Goal: Information Seeking & Learning: Learn about a topic

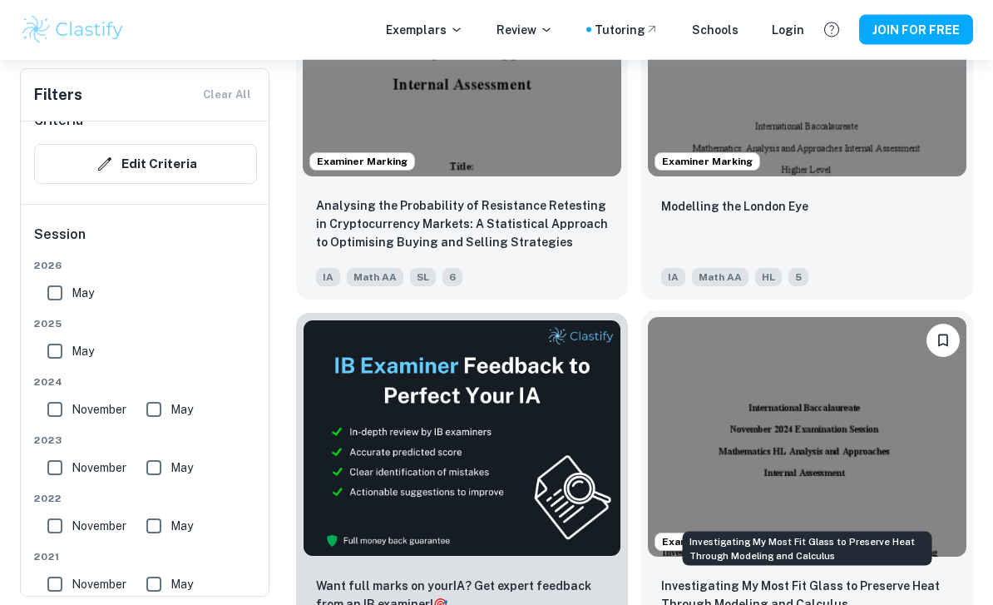
scroll to position [656, 0]
click at [794, 601] on p "Investigating My Most Fit Glass to Preserve Heat Through Modeling and Calculus" at bounding box center [807, 594] width 292 height 37
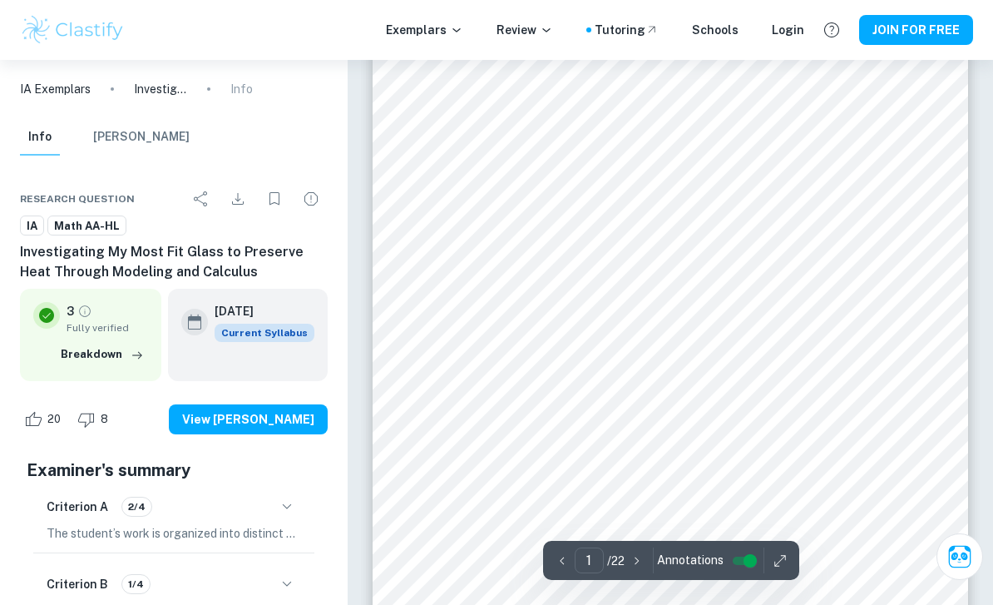
scroll to position [53, 0]
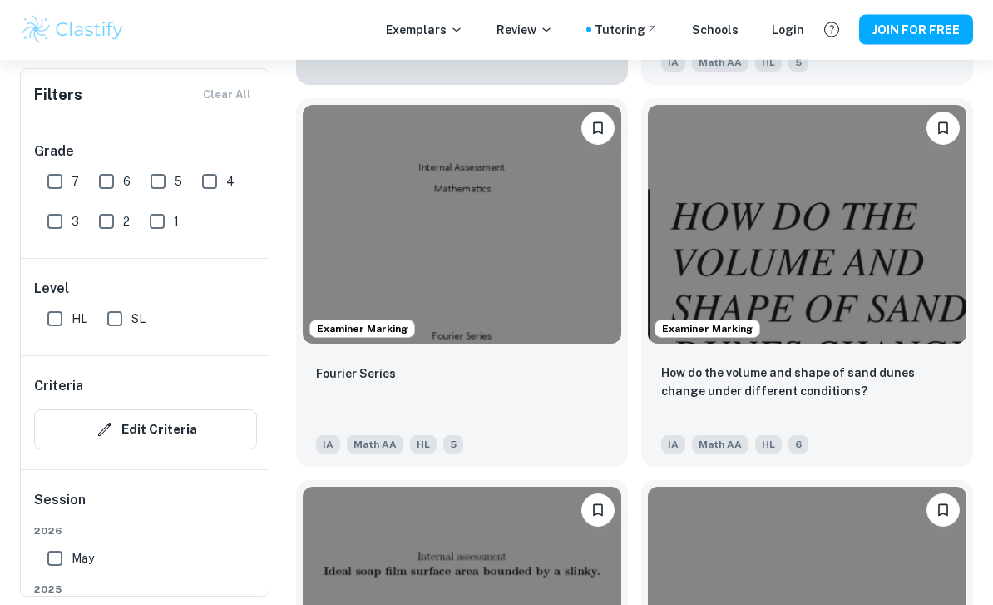
scroll to position [2016, 0]
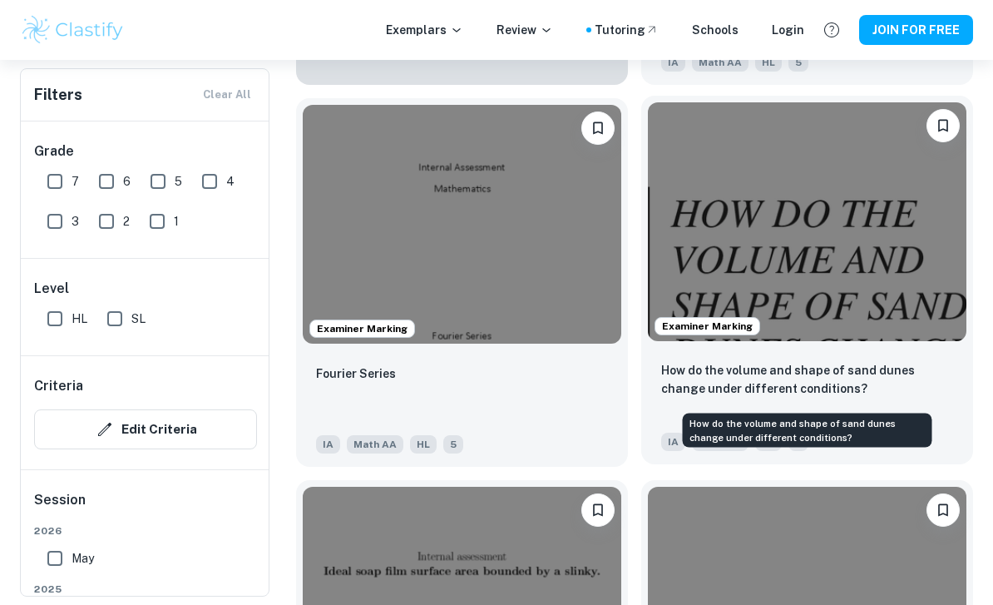
click at [708, 393] on p "How do the volume and shape of sand dunes change under different conditions?" at bounding box center [807, 379] width 292 height 37
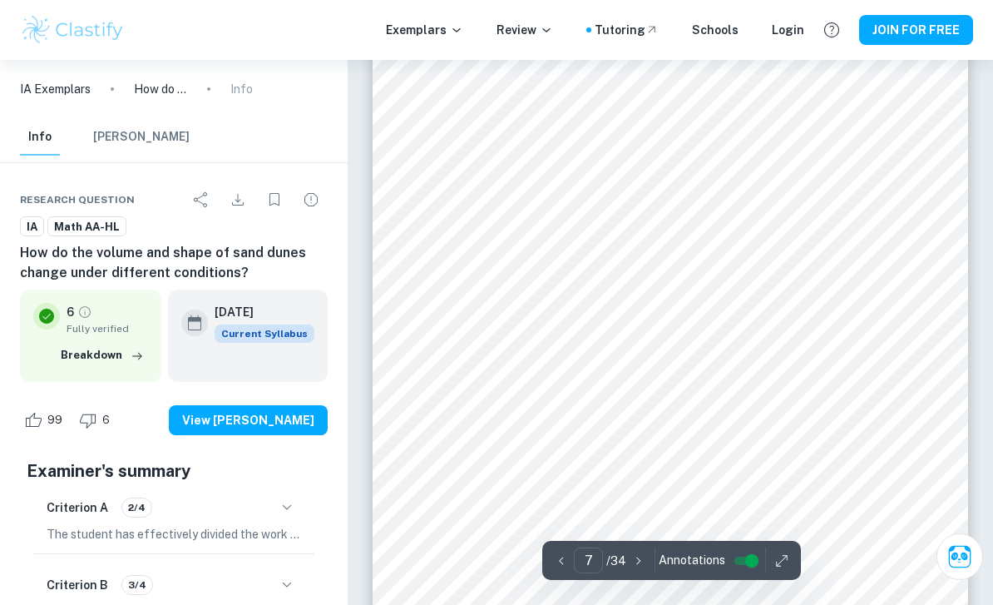
scroll to position [5558, 0]
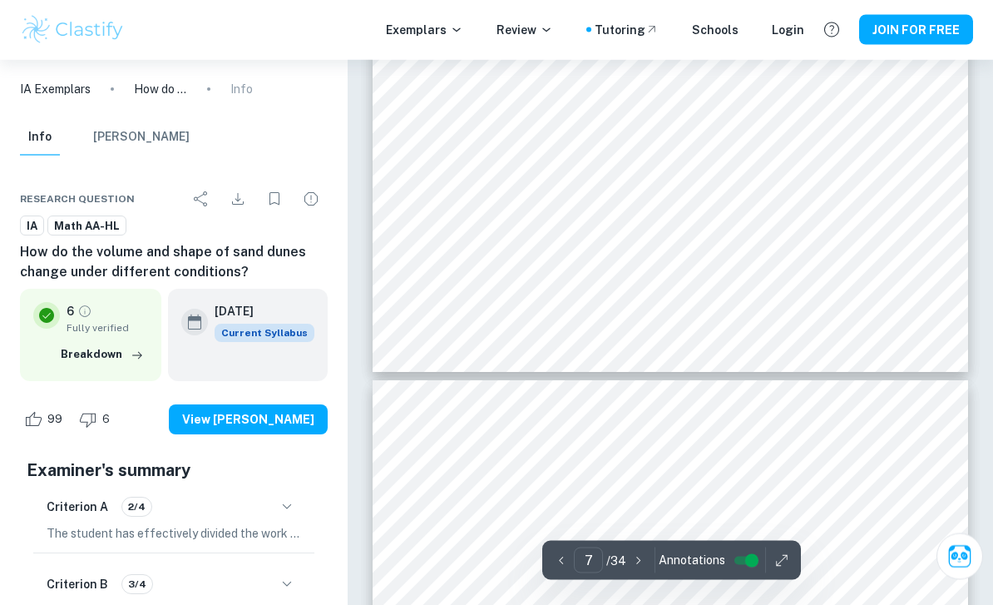
type input "8"
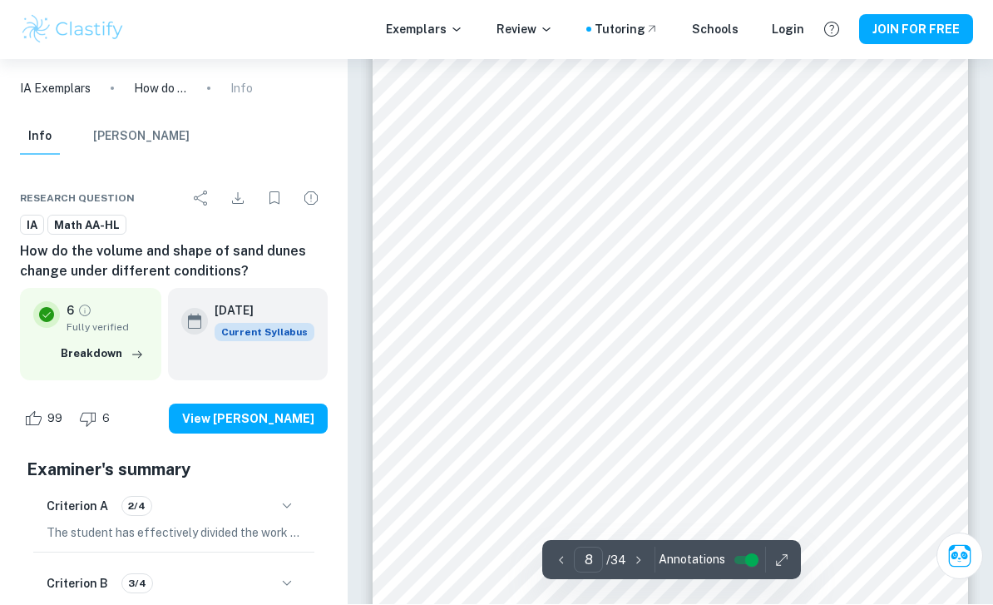
scroll to position [6388, 0]
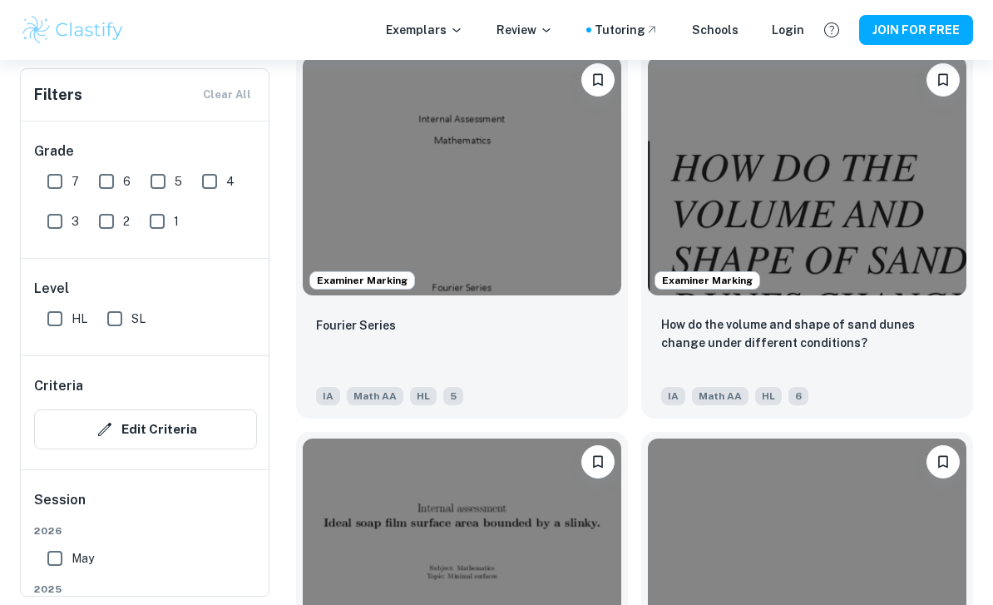
scroll to position [2070, 0]
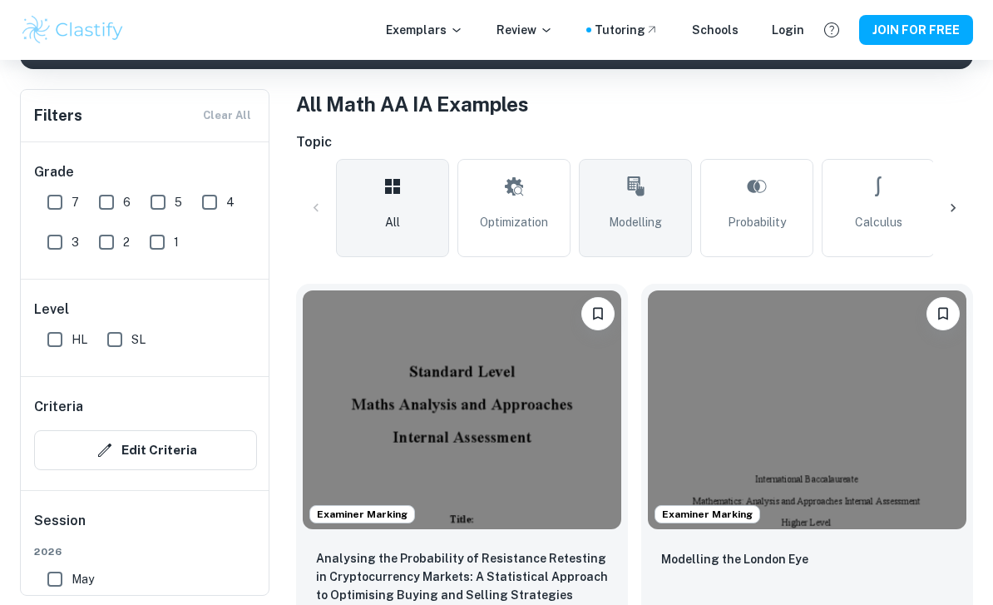
click at [648, 197] on link "Modelling" at bounding box center [635, 208] width 113 height 98
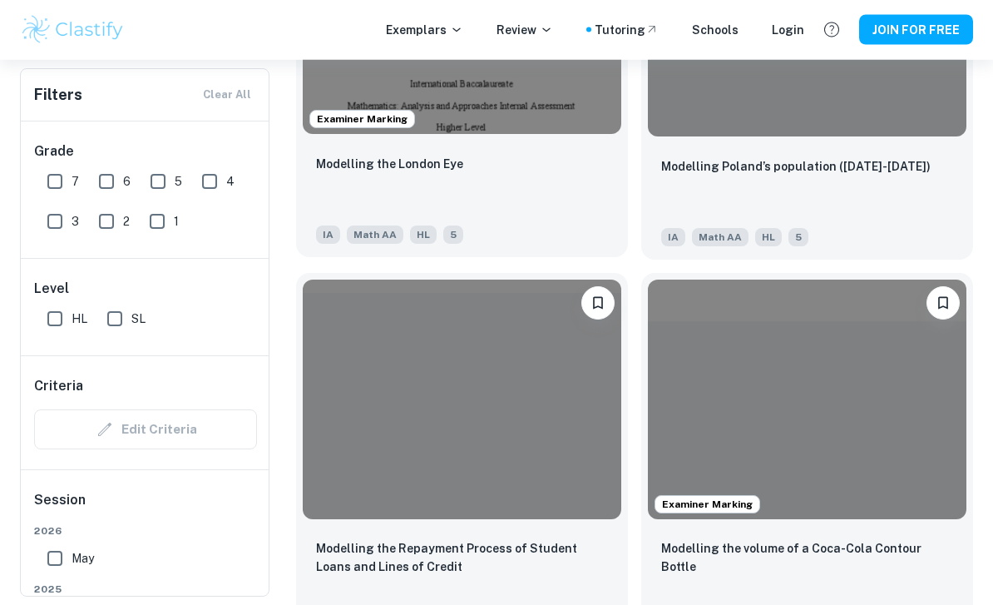
scroll to position [2224, 0]
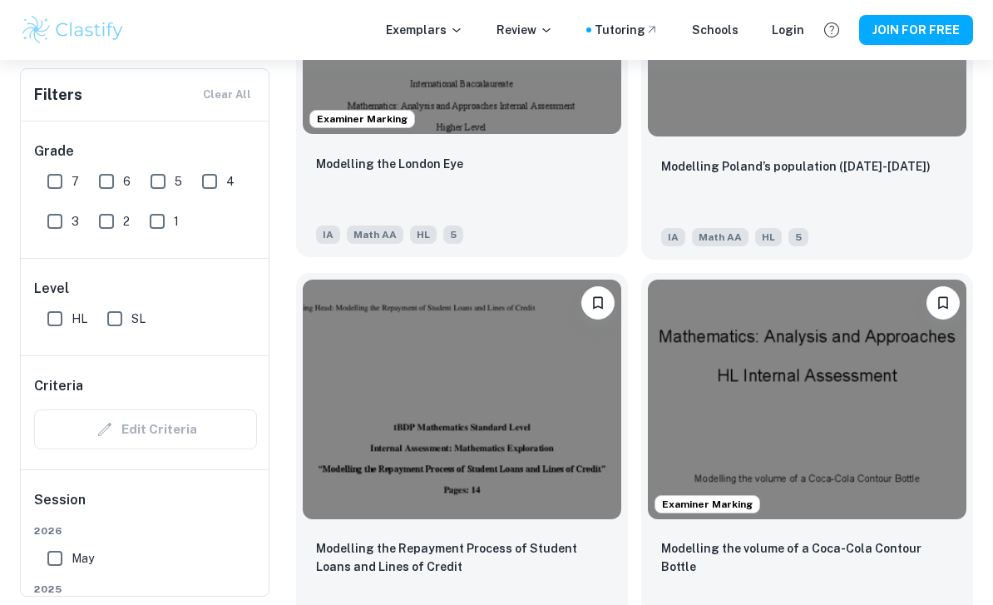
click at [502, 210] on div "Modelling the London Eye" at bounding box center [462, 182] width 292 height 57
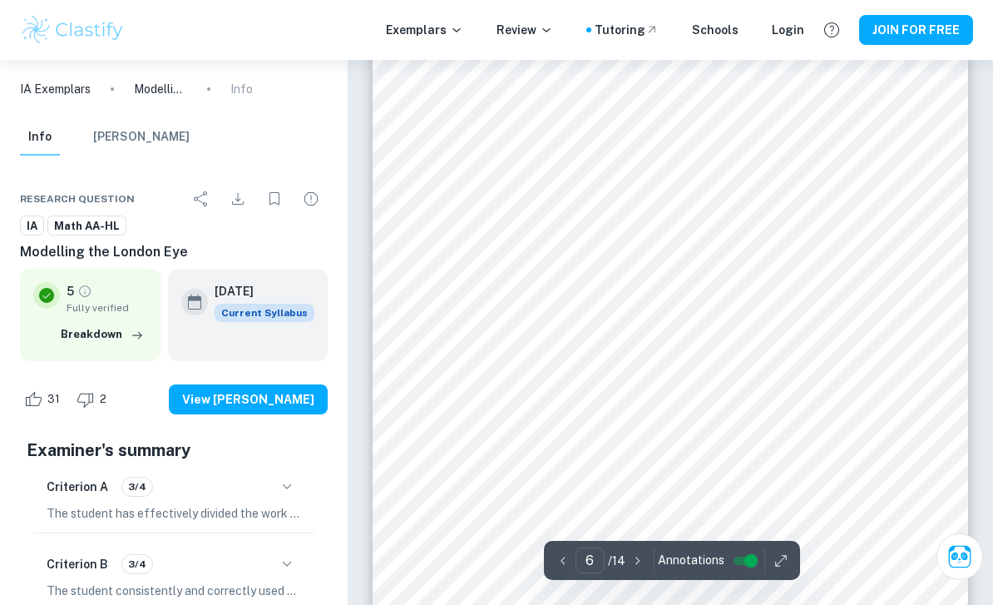
scroll to position [4510, 0]
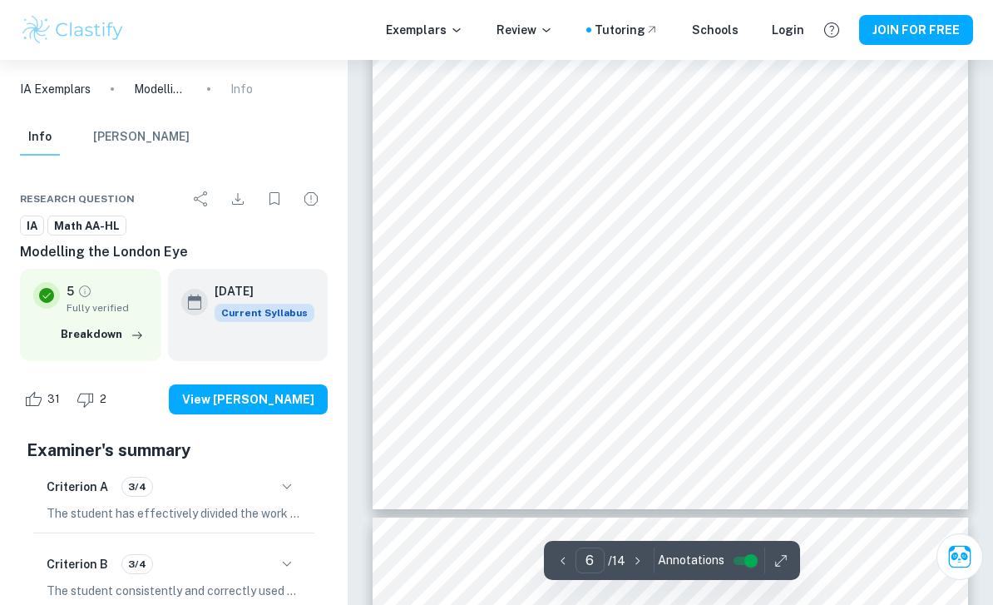
type input "7"
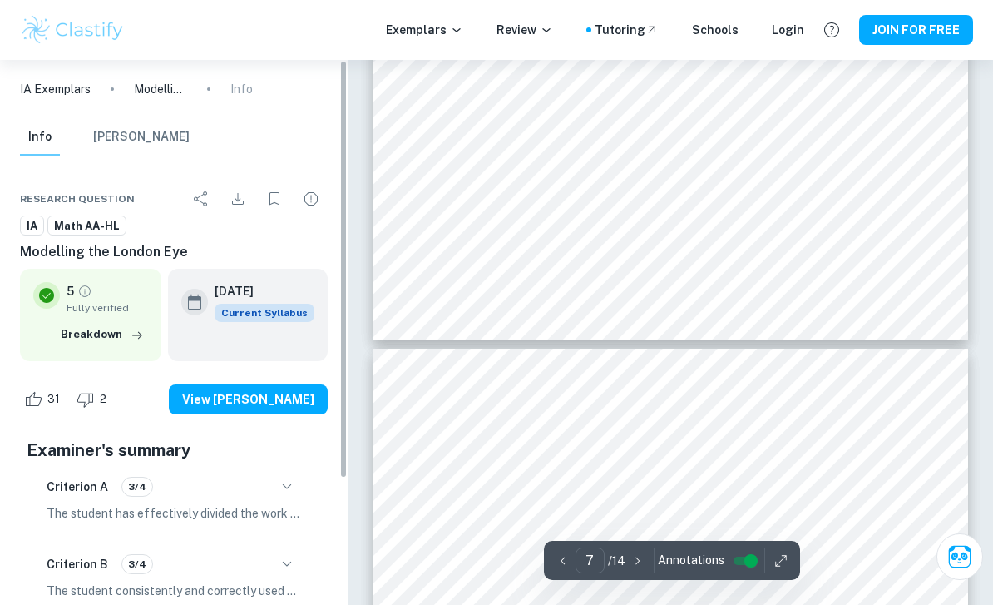
scroll to position [5894, 0]
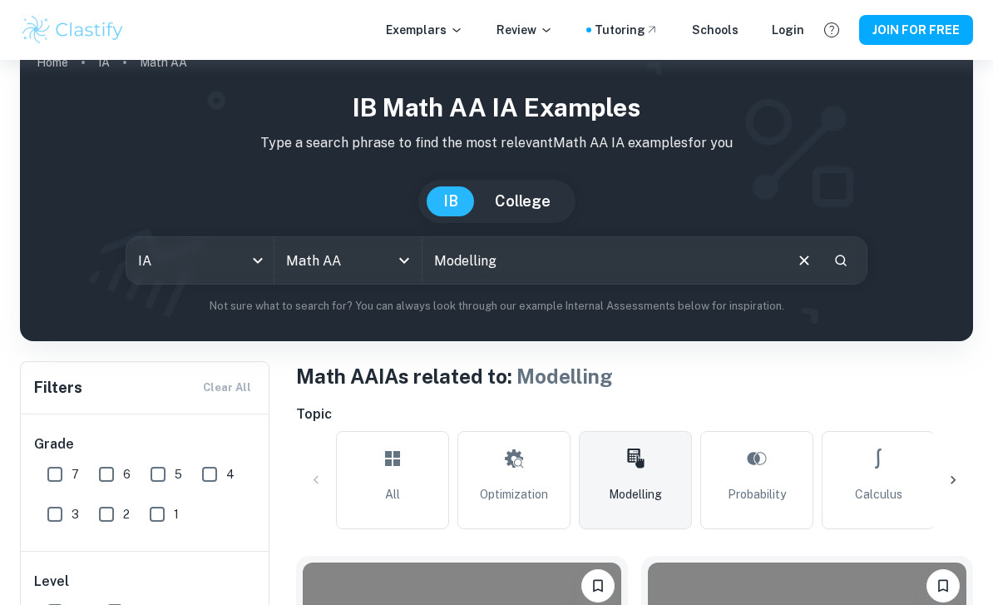
scroll to position [52, 0]
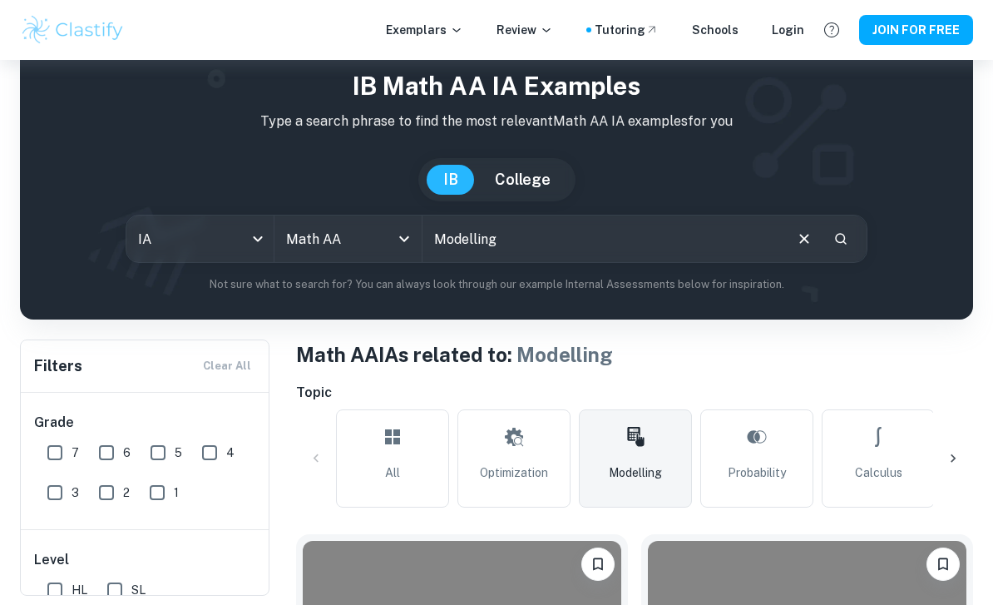
click at [531, 250] on input "Modelling" at bounding box center [602, 238] width 359 height 47
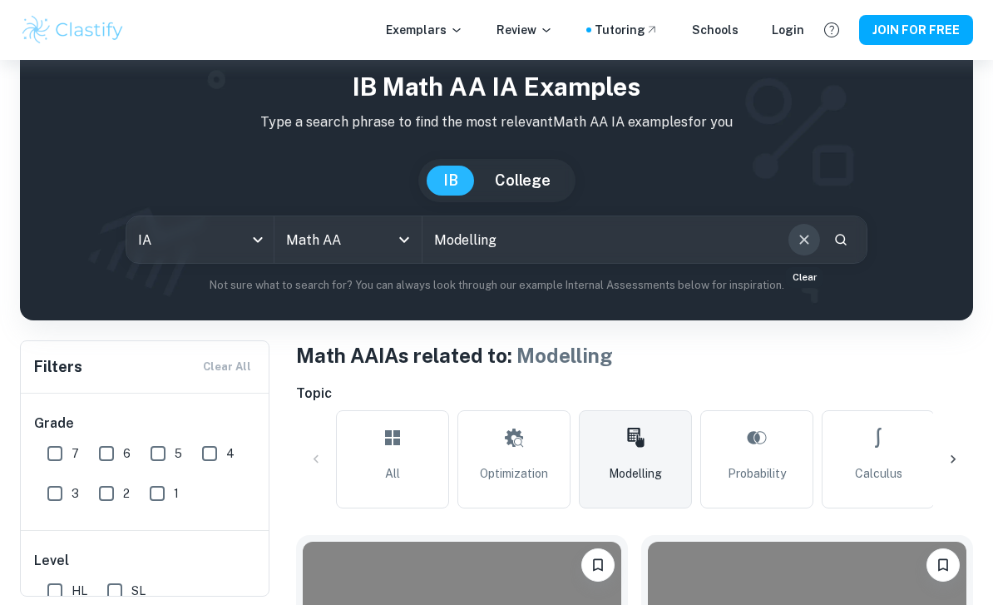
click at [801, 235] on icon "Clear" at bounding box center [803, 239] width 9 height 9
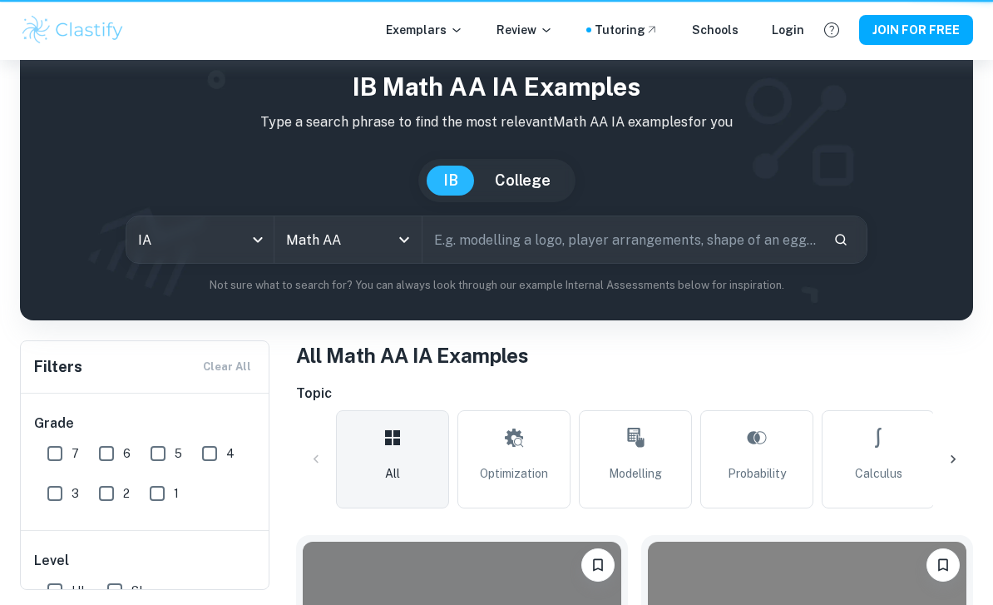
scroll to position [52, 0]
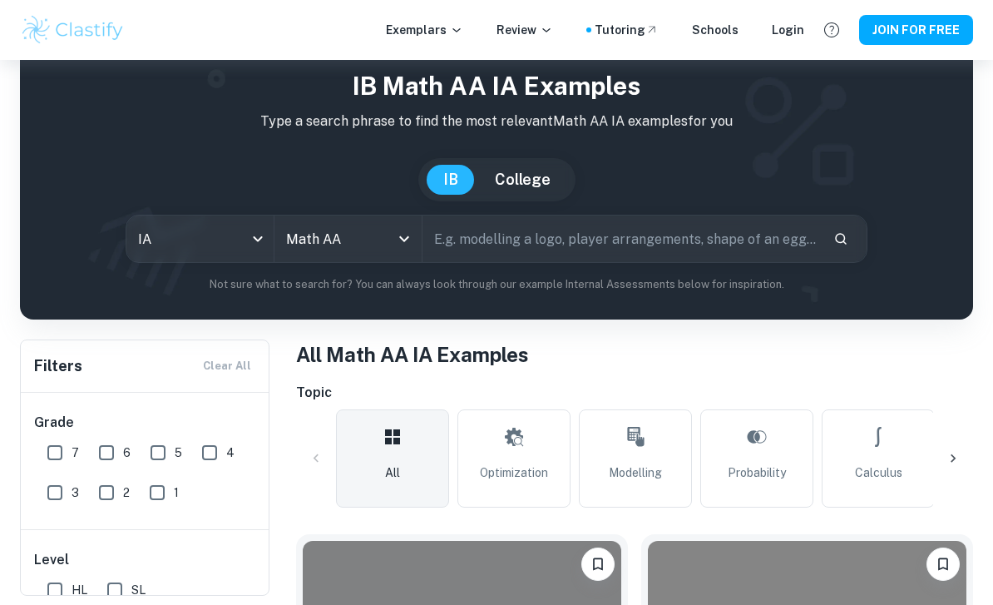
click at [799, 238] on input "text" at bounding box center [622, 238] width 398 height 47
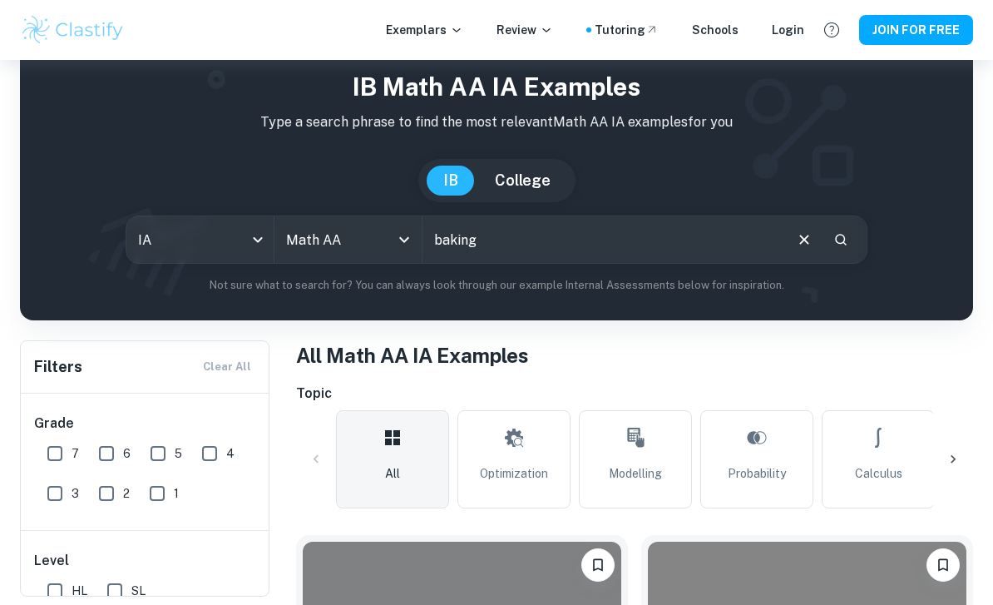
type input "baking"
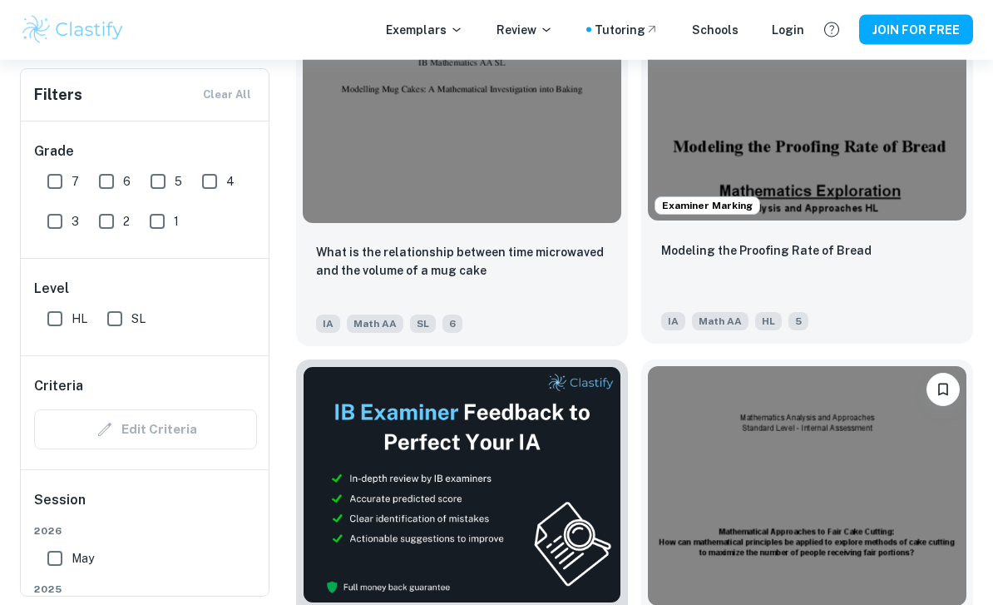
scroll to position [609, 0]
click at [795, 269] on div "Modeling the Proofing Rate of Bread" at bounding box center [807, 268] width 292 height 57
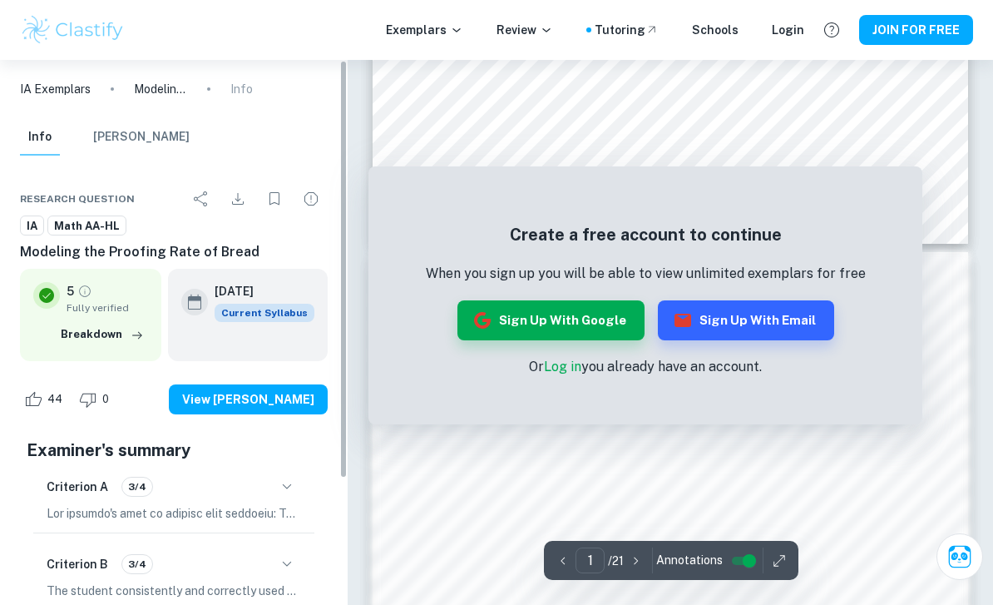
scroll to position [728, 0]
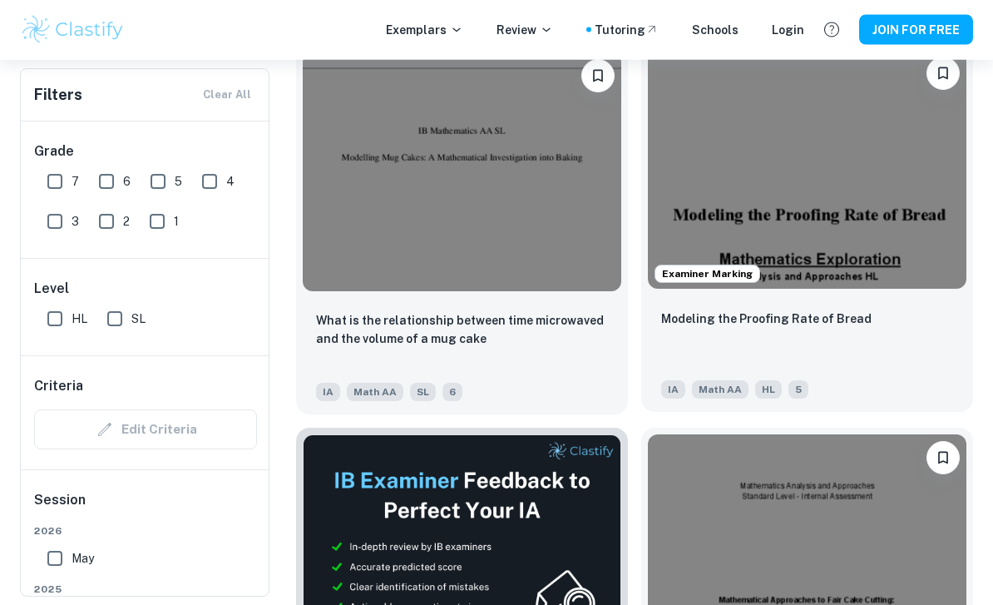
scroll to position [541, 0]
click at [788, 338] on div "Modeling the Proofing Rate of Bread" at bounding box center [807, 337] width 292 height 57
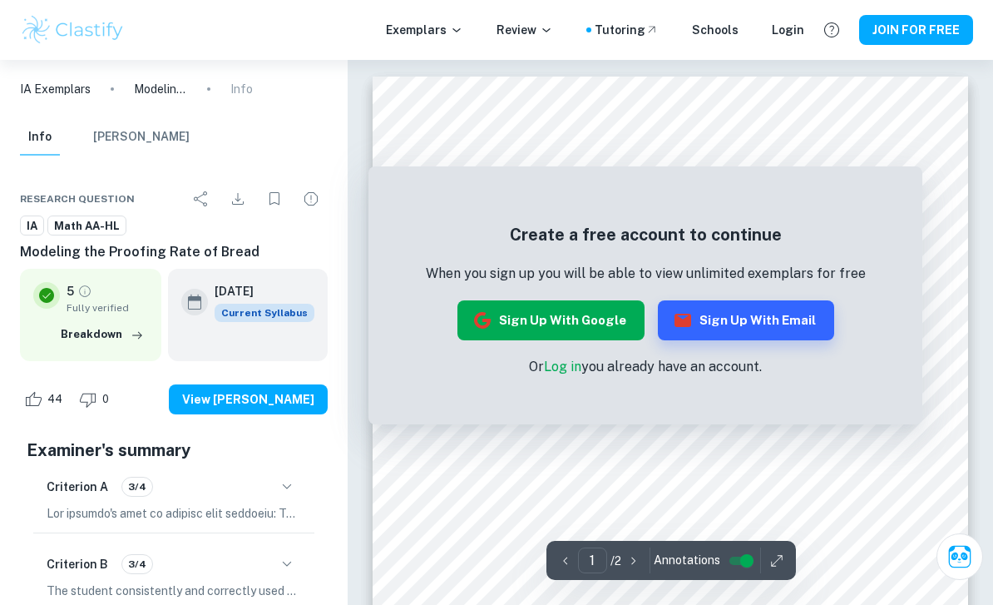
click at [498, 322] on button "Sign up with Google" at bounding box center [551, 320] width 187 height 40
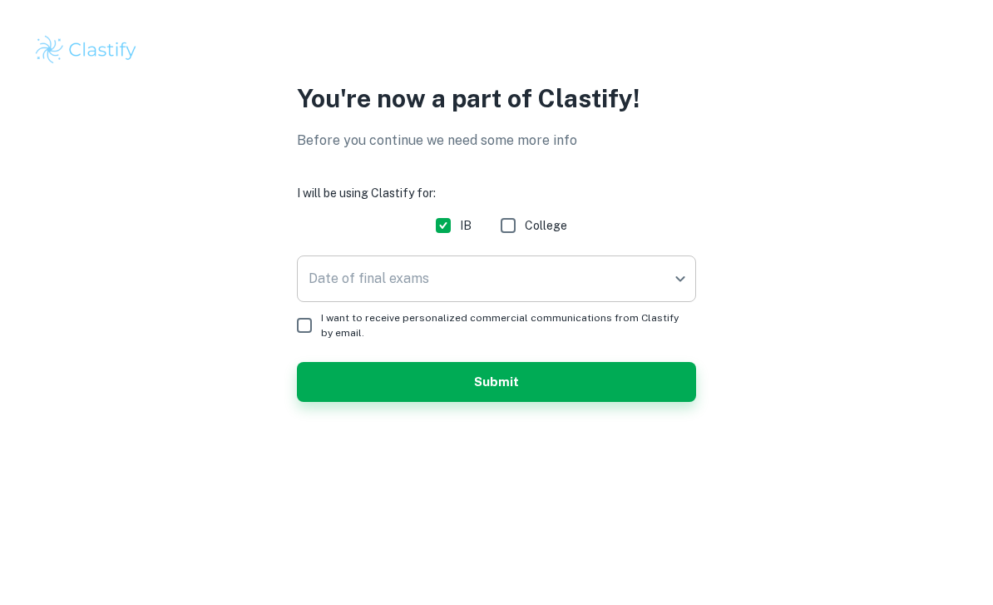
click at [513, 276] on body "We value your privacy We use cookies to enhance your browsing experience, serve…" at bounding box center [496, 302] width 993 height 605
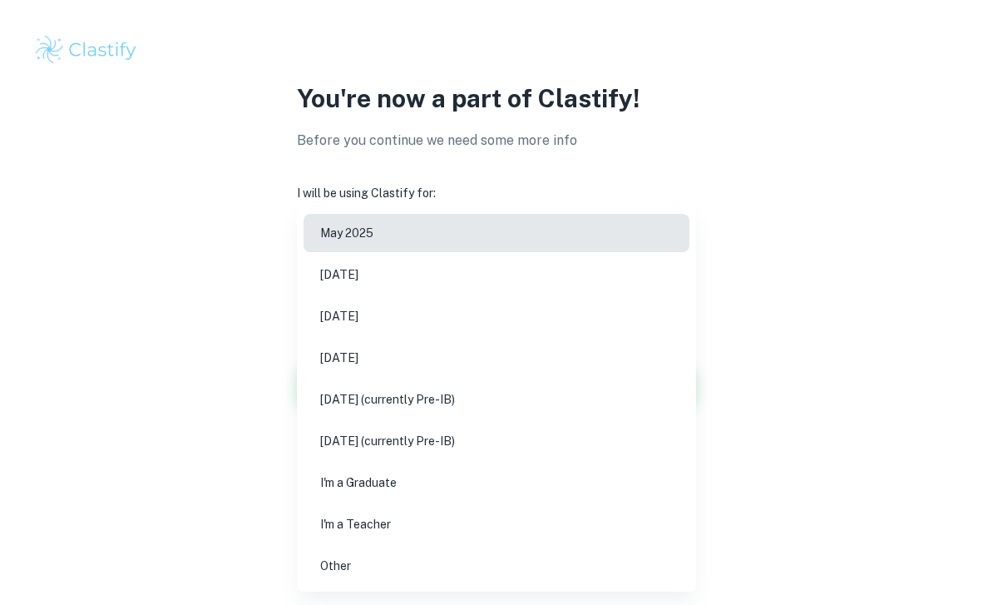
click at [461, 235] on li "May 2025" at bounding box center [497, 233] width 386 height 38
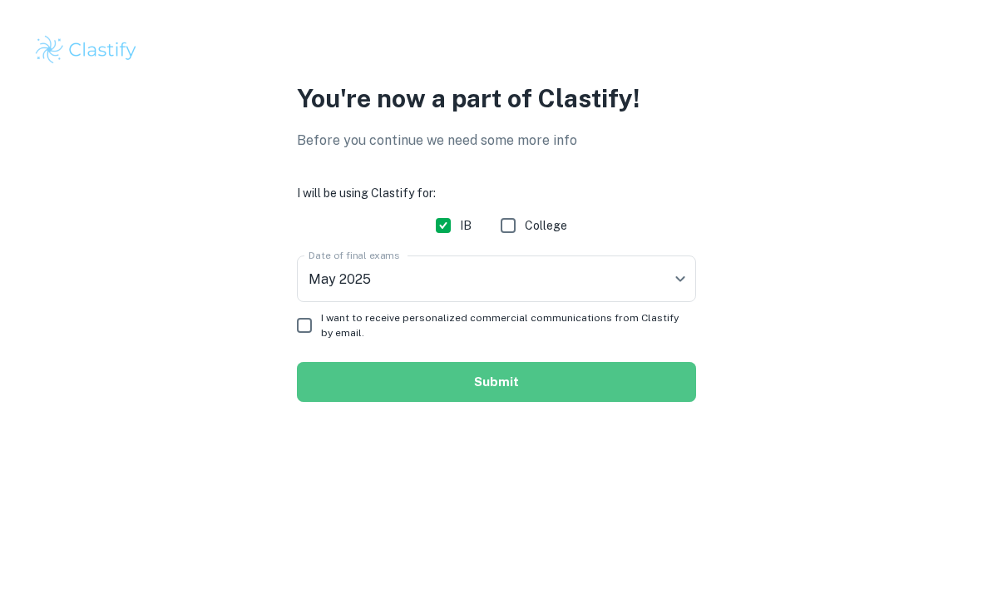
click at [436, 390] on button "Submit" at bounding box center [496, 382] width 399 height 40
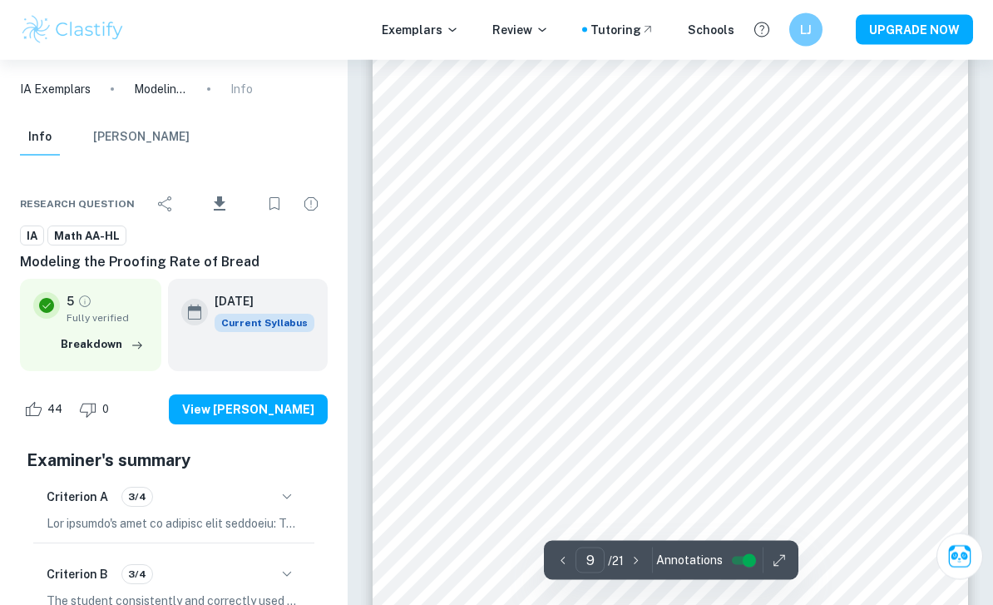
scroll to position [7340, 0]
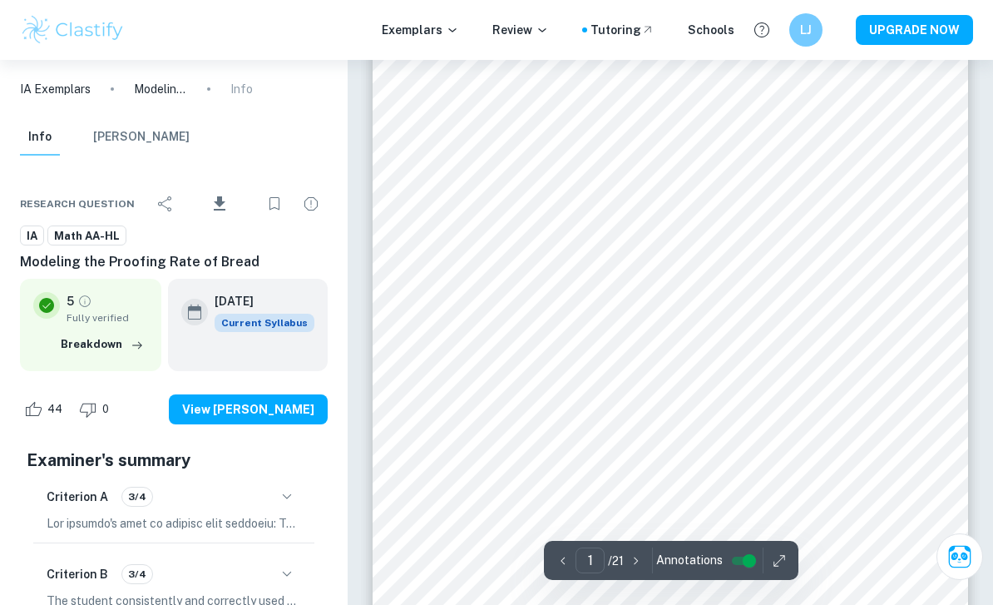
scroll to position [61, 0]
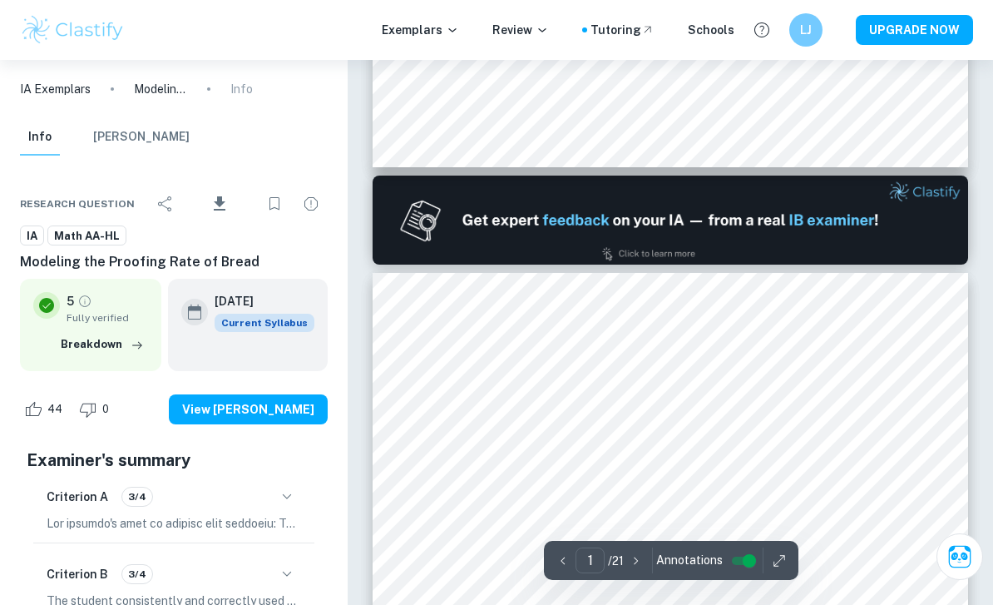
type input "2"
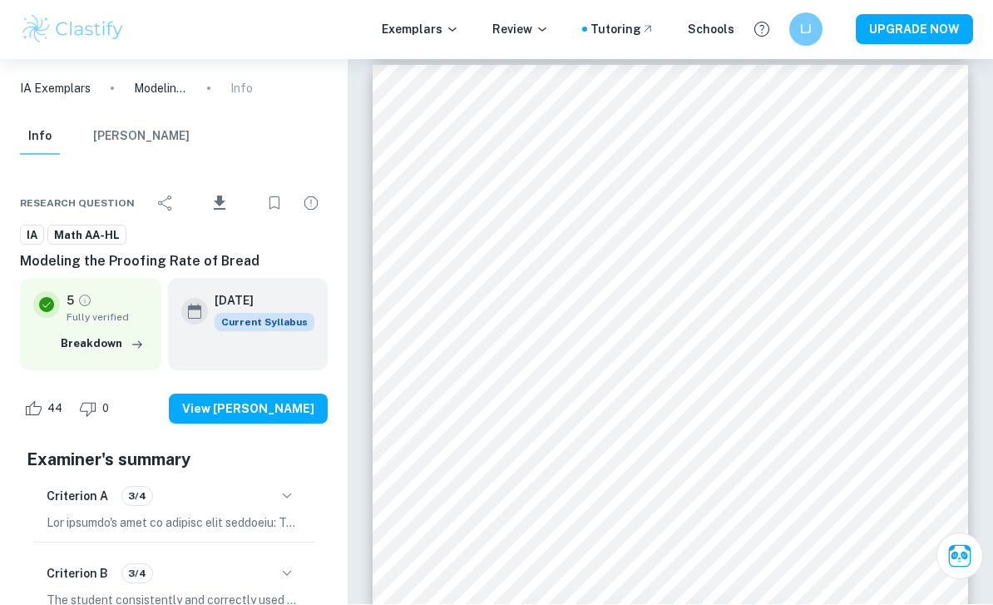
scroll to position [959, 0]
